Goal: Book appointment/travel/reservation

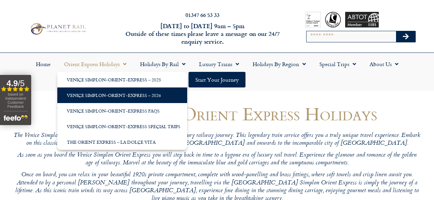
click at [117, 95] on link "Venice Simplon-Orient-Express – 2026" at bounding box center [122, 96] width 130 height 16
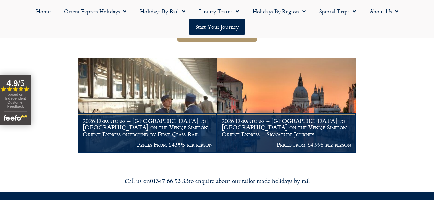
scroll to position [123, 0]
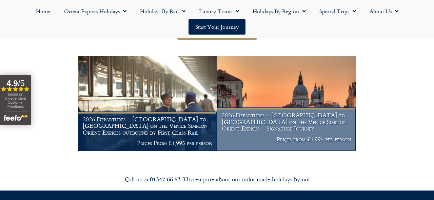
click at [313, 112] on h1 "2026 Departures – [GEOGRAPHIC_DATA] to [GEOGRAPHIC_DATA] on the Venice Simplon …" at bounding box center [287, 122] width 130 height 20
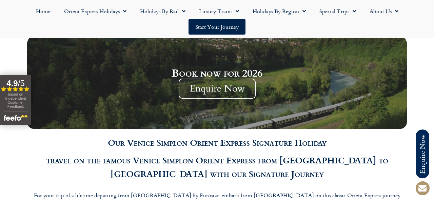
scroll to position [666, 0]
